Goal: Task Accomplishment & Management: Complete application form

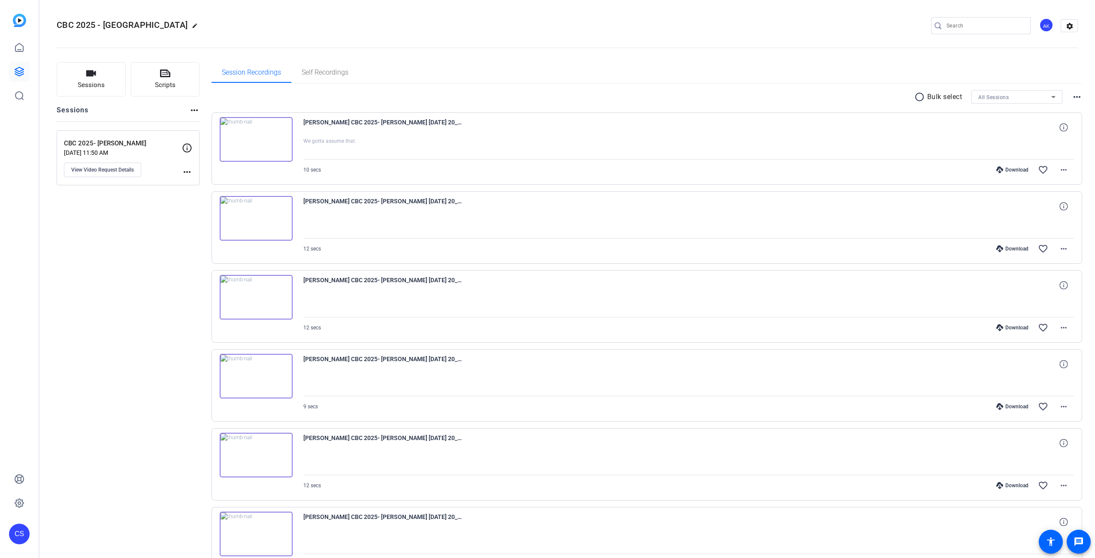
click at [20, 48] on icon at bounding box center [19, 47] width 10 height 10
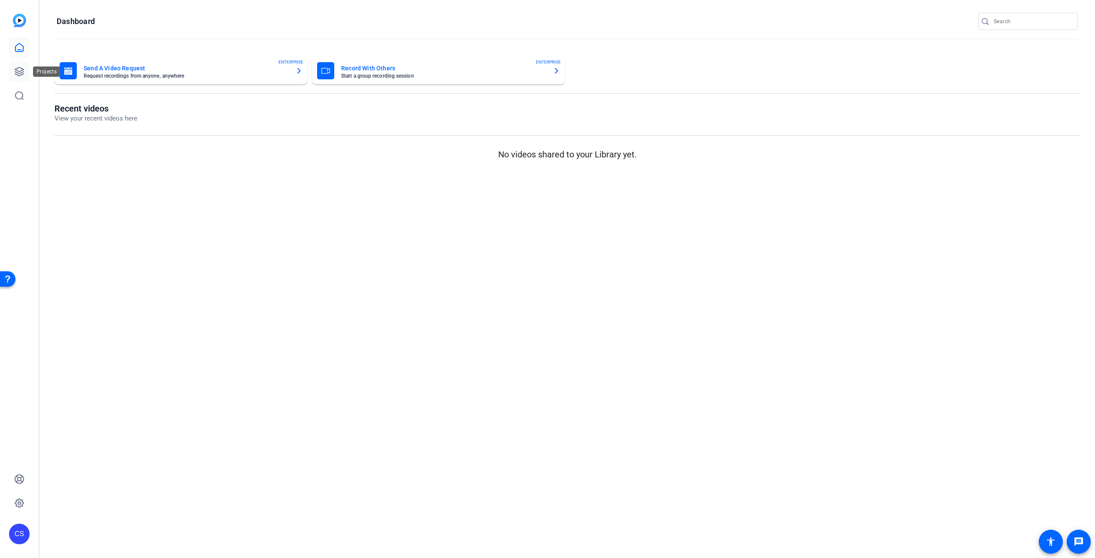
click at [24, 75] on icon at bounding box center [19, 72] width 10 height 10
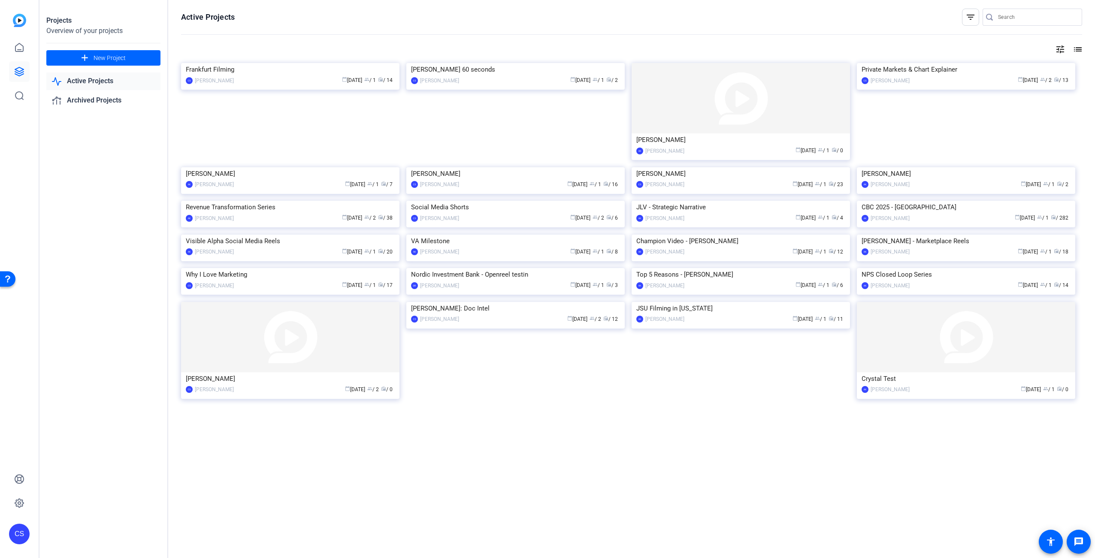
click at [133, 272] on div "Projects Overview of your projects add New Project Active Projects Archived Pro…" at bounding box center [103, 279] width 129 height 558
click at [134, 60] on span at bounding box center [103, 58] width 114 height 21
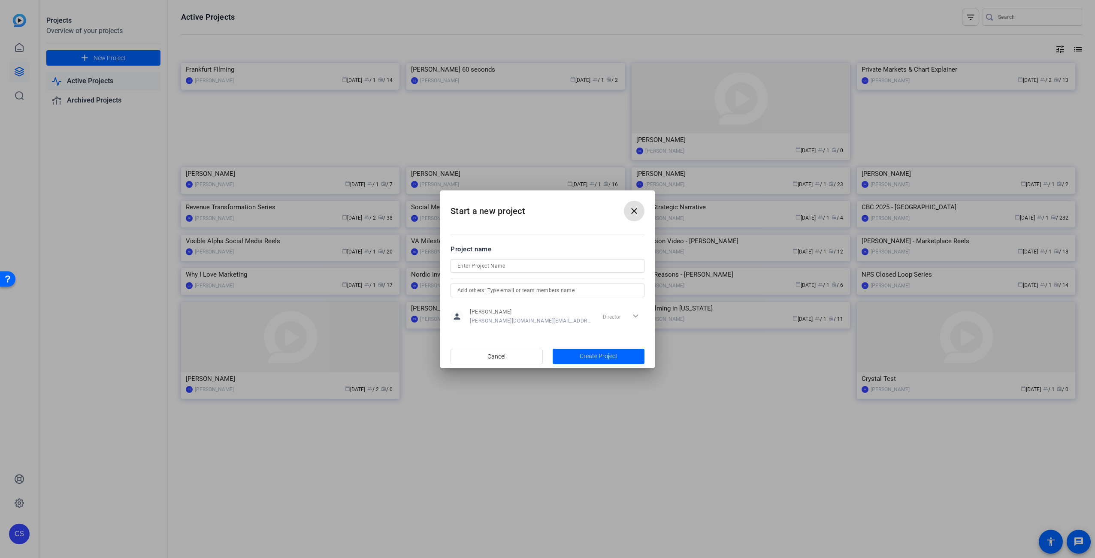
click at [556, 257] on form "Project name person [PERSON_NAME] [PERSON_NAME][DOMAIN_NAME][EMAIL_ADDRESS][PER…" at bounding box center [548, 286] width 194 height 83
click at [553, 264] on input at bounding box center [548, 266] width 180 height 10
type input "Franfurt 2"
click at [579, 290] on input "text" at bounding box center [548, 290] width 180 height 10
click at [603, 278] on div at bounding box center [548, 277] width 194 height 9
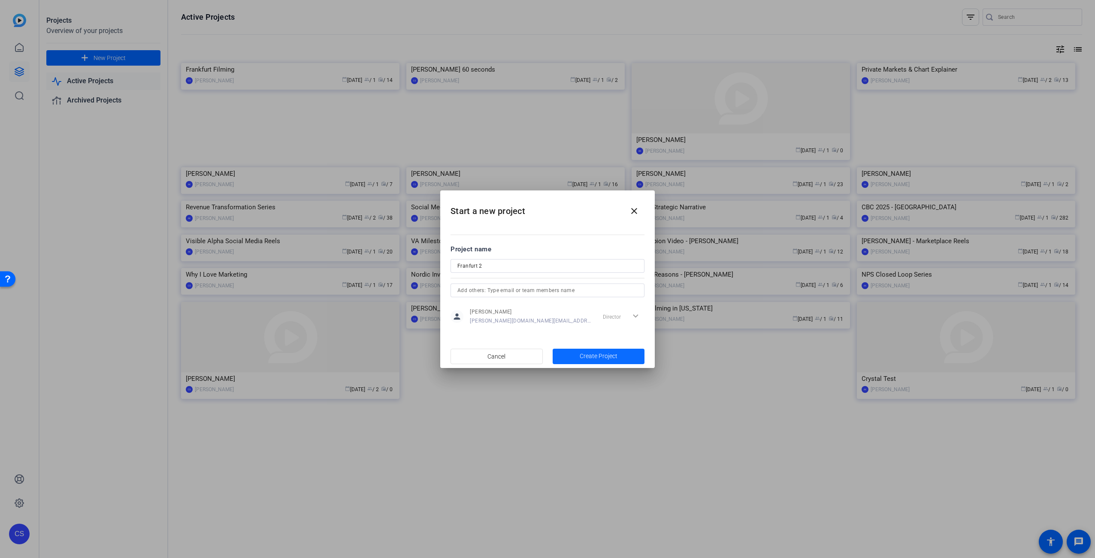
click at [595, 357] on span "Create Project" at bounding box center [599, 356] width 38 height 9
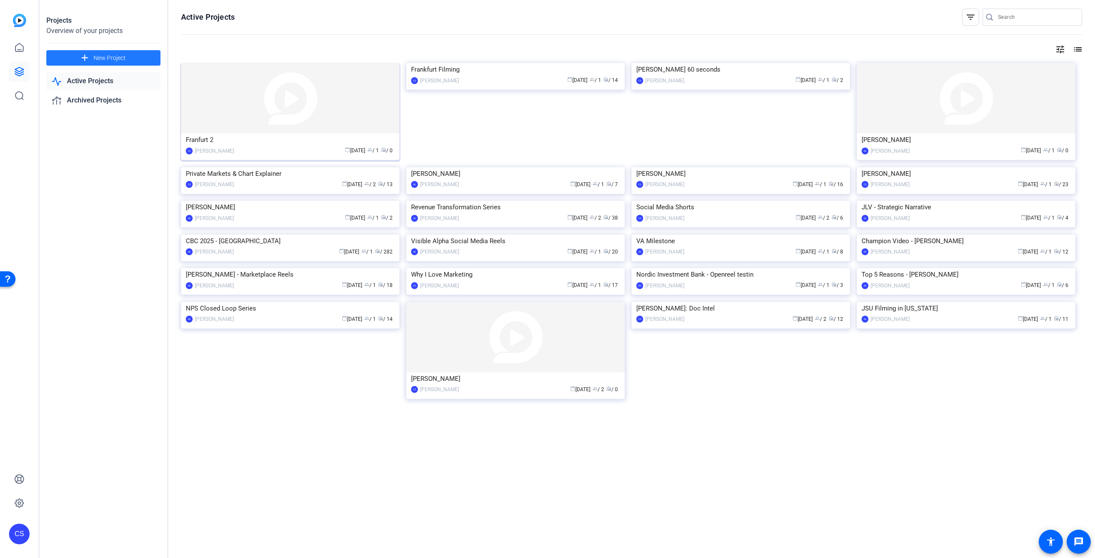
click at [300, 95] on img at bounding box center [290, 98] width 218 height 70
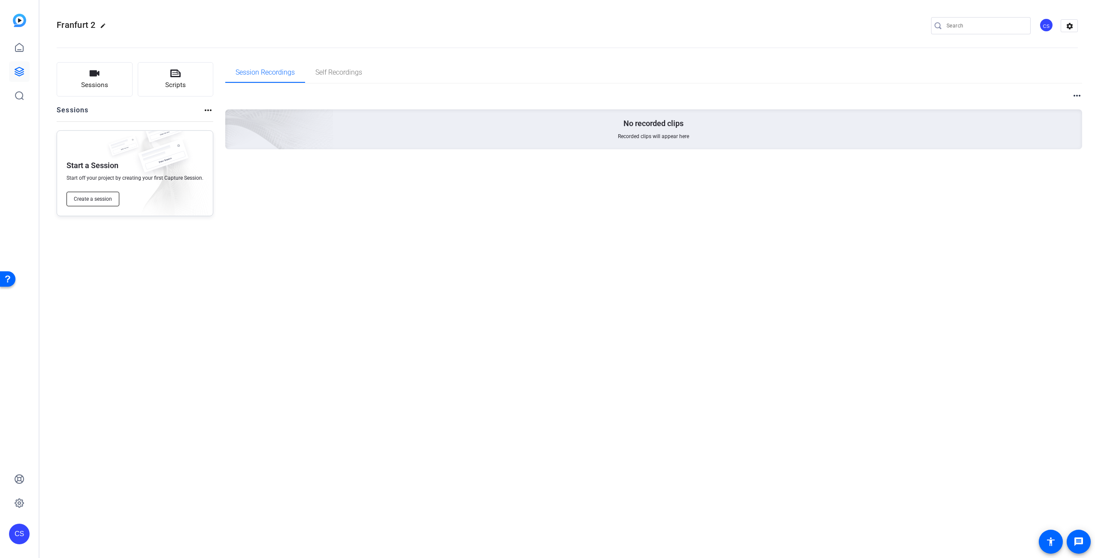
click at [91, 202] on span "Create a session" at bounding box center [93, 199] width 38 height 7
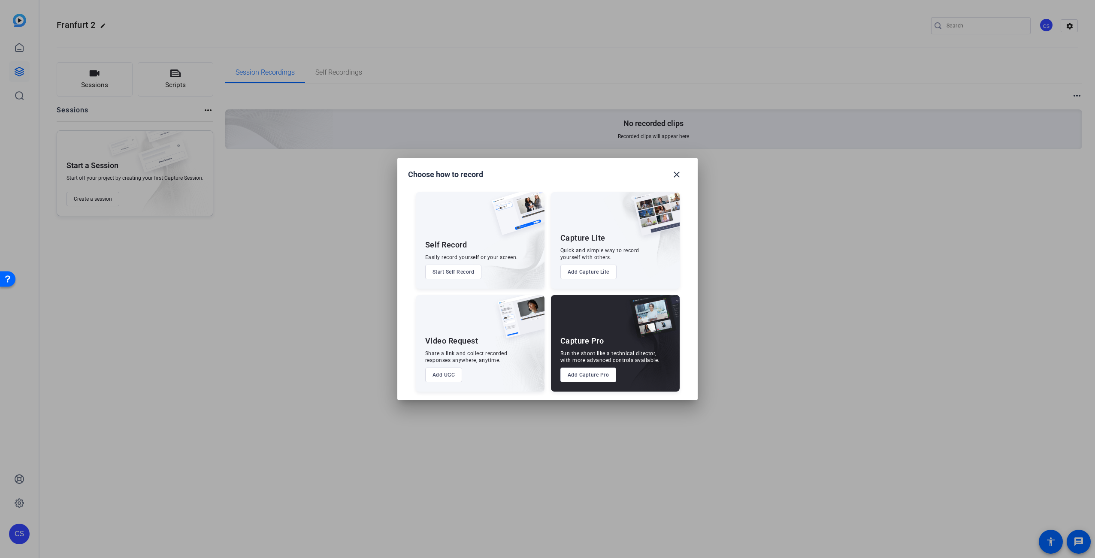
click at [445, 376] on button "Add UGC" at bounding box center [443, 375] width 37 height 15
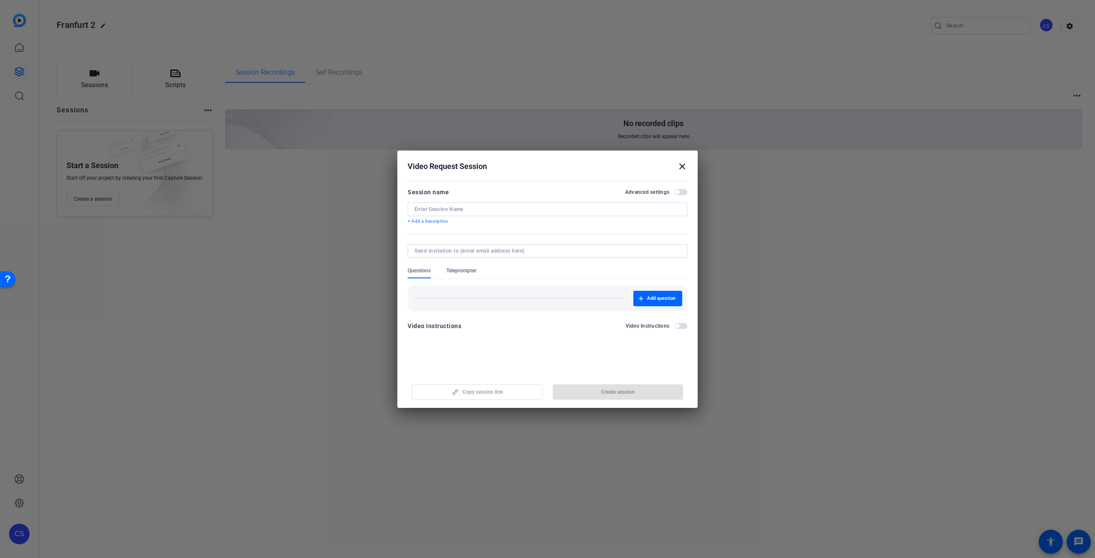
click at [449, 252] on input at bounding box center [546, 251] width 263 height 7
click at [452, 251] on input at bounding box center [546, 251] width 263 height 7
paste input "[PERSON_NAME][EMAIL_ADDRESS][PERSON_NAME][DOMAIN_NAME]"
type input "[PERSON_NAME][EMAIL_ADDRESS][PERSON_NAME][DOMAIN_NAME]"
click at [676, 326] on form "Session name Advanced settings + Add a description Questions Teleprompter Add q…" at bounding box center [548, 261] width 280 height 149
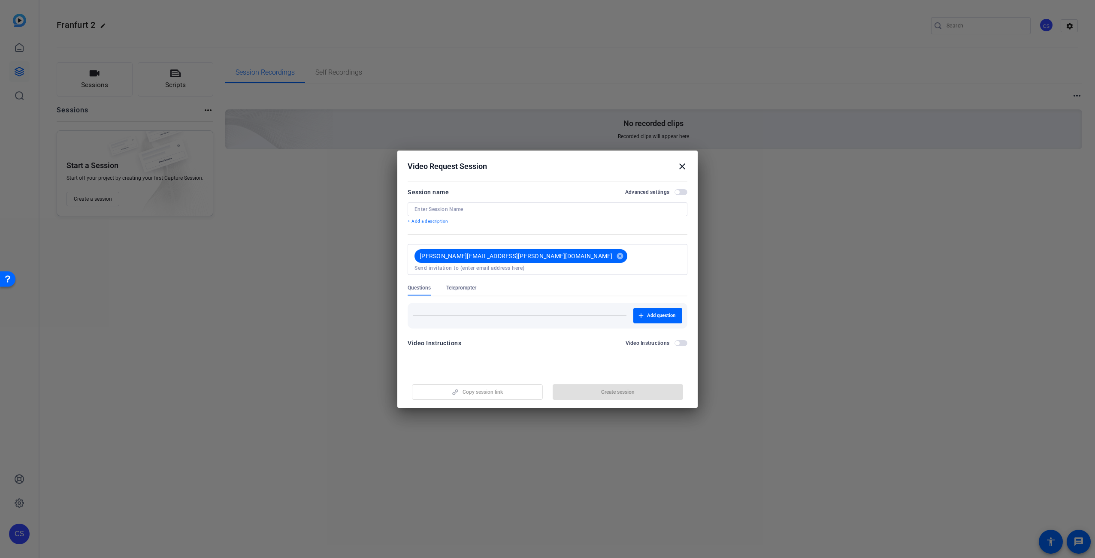
click at [675, 341] on span "button" at bounding box center [677, 343] width 4 height 4
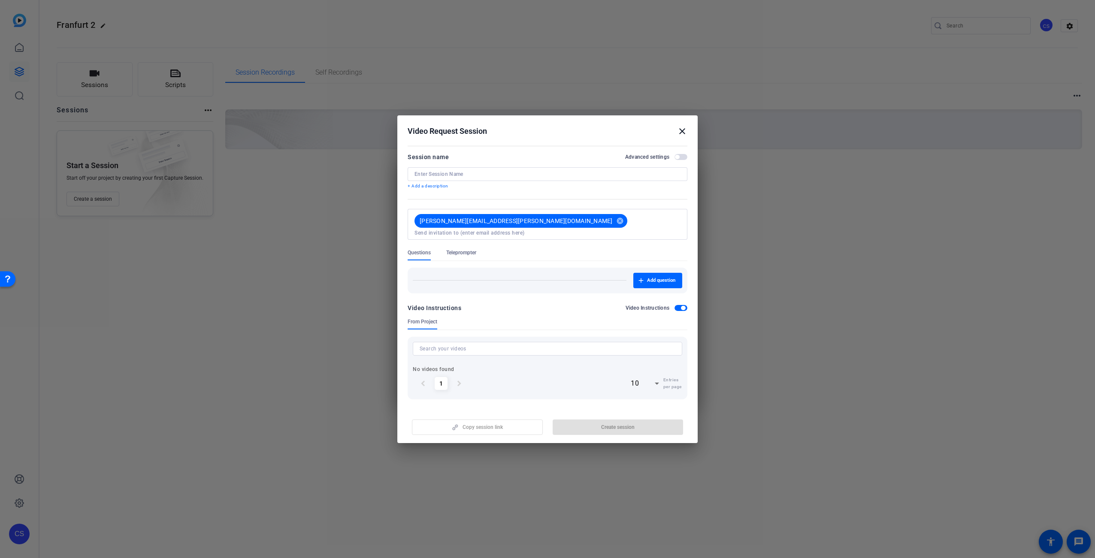
click at [683, 307] on span "button" at bounding box center [681, 308] width 13 height 6
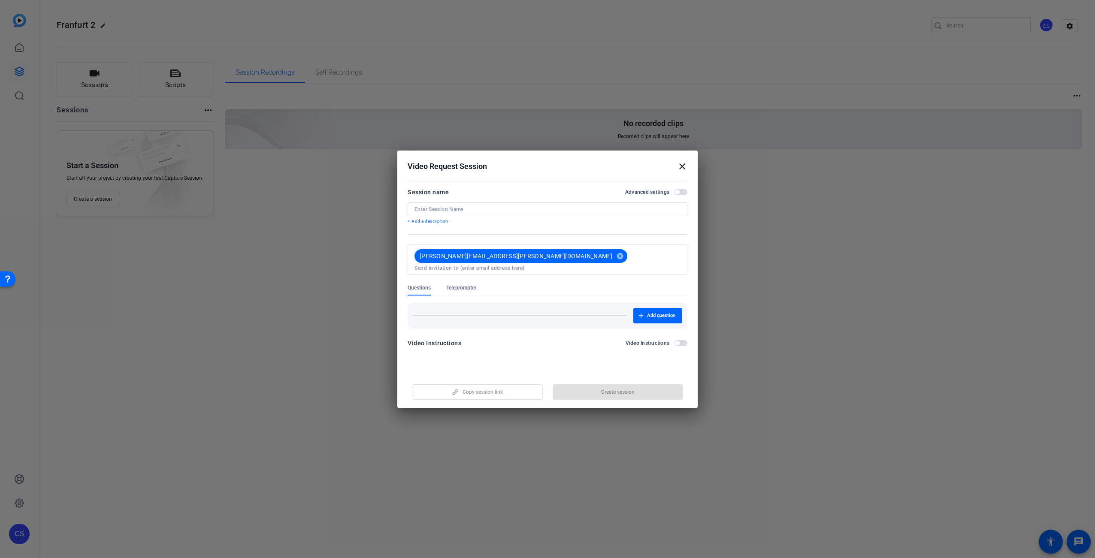
click at [679, 192] on span "button" at bounding box center [677, 192] width 4 height 4
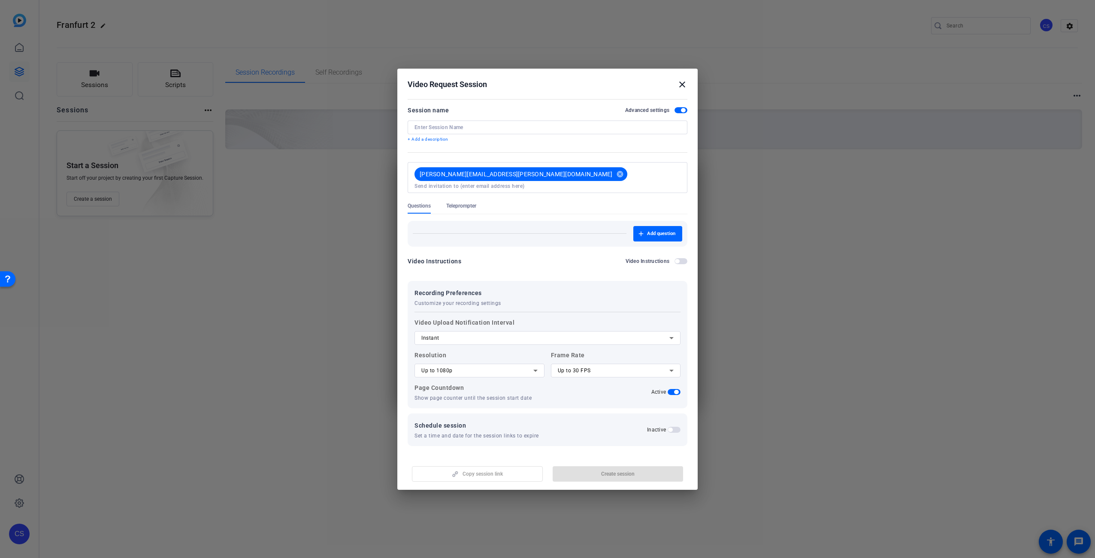
click at [538, 131] on input at bounding box center [548, 127] width 266 height 7
type input "[GEOGRAPHIC_DATA]"
click at [684, 86] on mat-icon "close" at bounding box center [682, 84] width 10 height 10
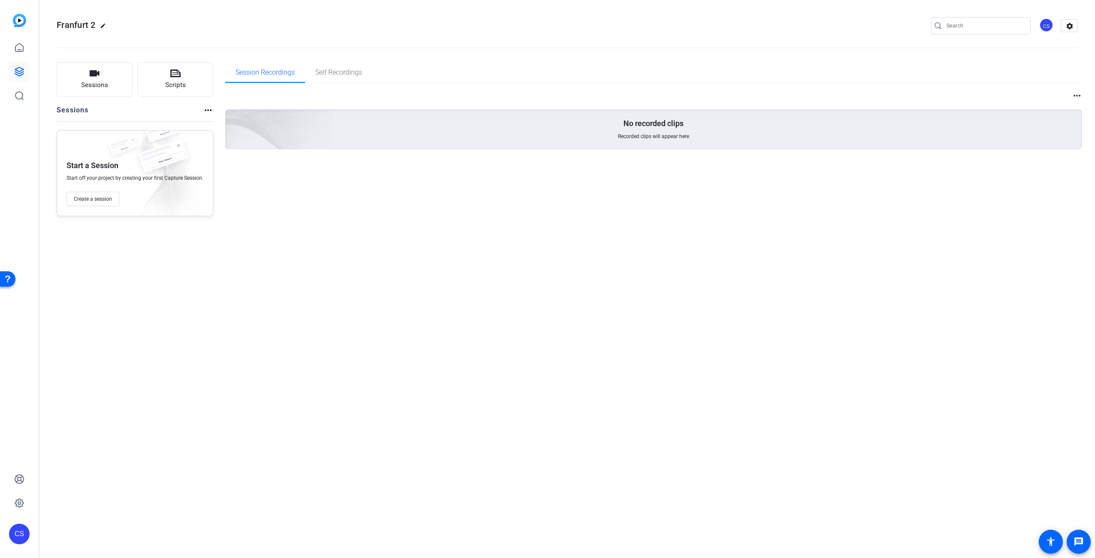
click at [682, 88] on div "more_horiz No recorded clips Recorded clips will appear here" at bounding box center [654, 130] width 858 height 93
